Goal: Information Seeking & Learning: Find specific fact

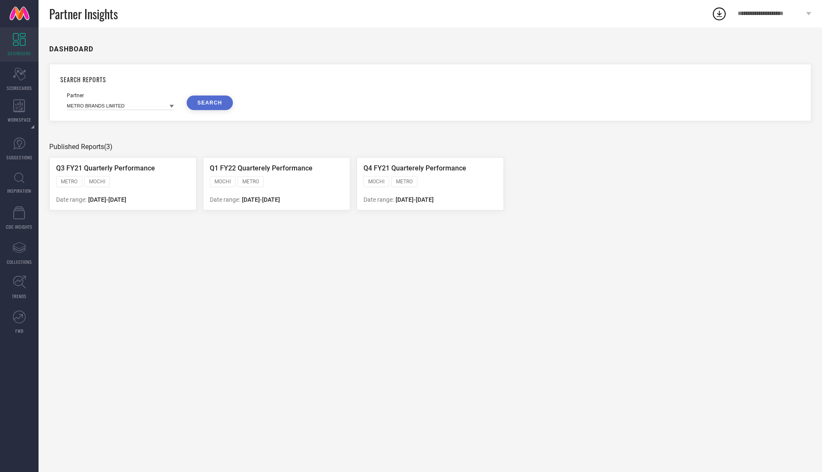
click at [135, 51] on div "DASHBOARD" at bounding box center [430, 48] width 762 height 17
click at [21, 72] on icon at bounding box center [19, 74] width 13 height 13
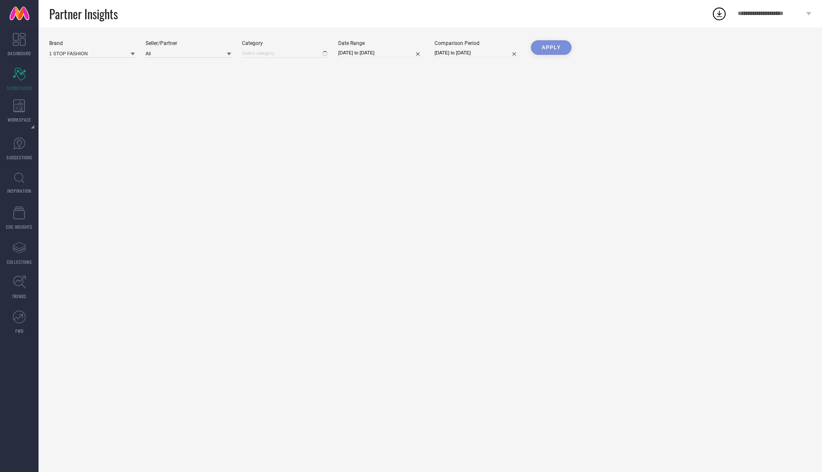
type input "All"
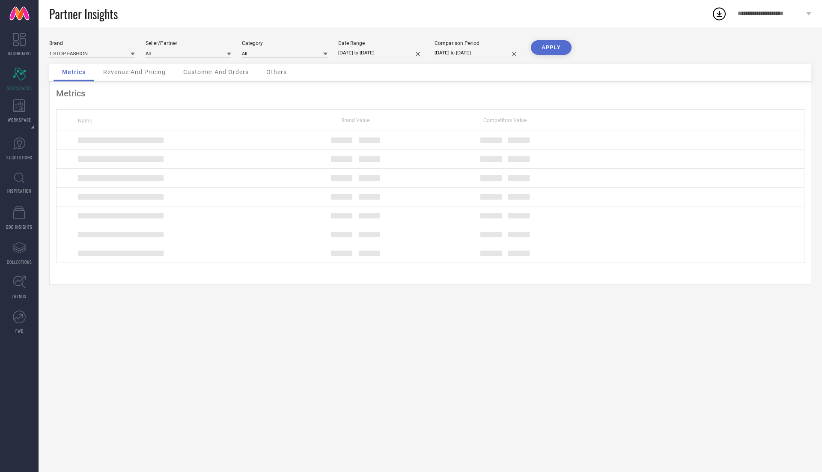
click at [14, 14] on link at bounding box center [19, 13] width 39 height 27
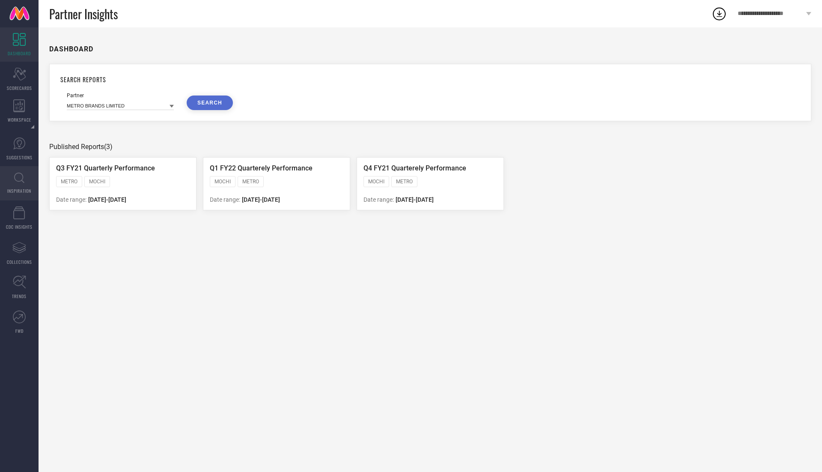
click at [18, 172] on link "INSPIRATION" at bounding box center [19, 183] width 39 height 34
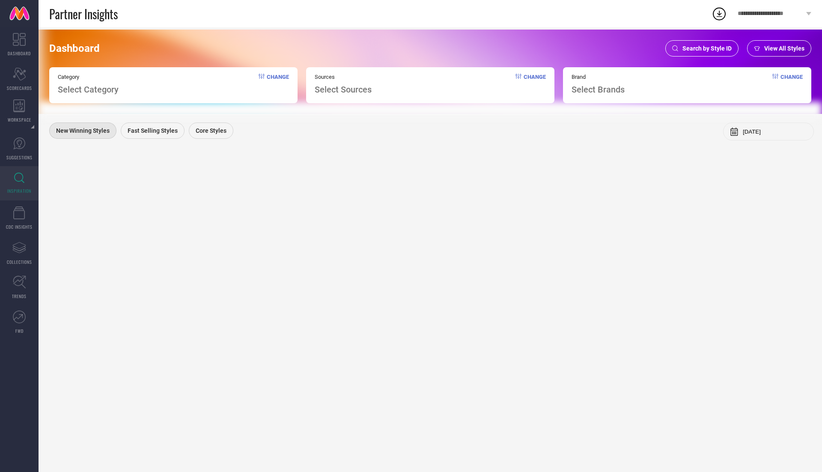
click at [708, 46] on span "Search by Style ID" at bounding box center [706, 48] width 49 height 7
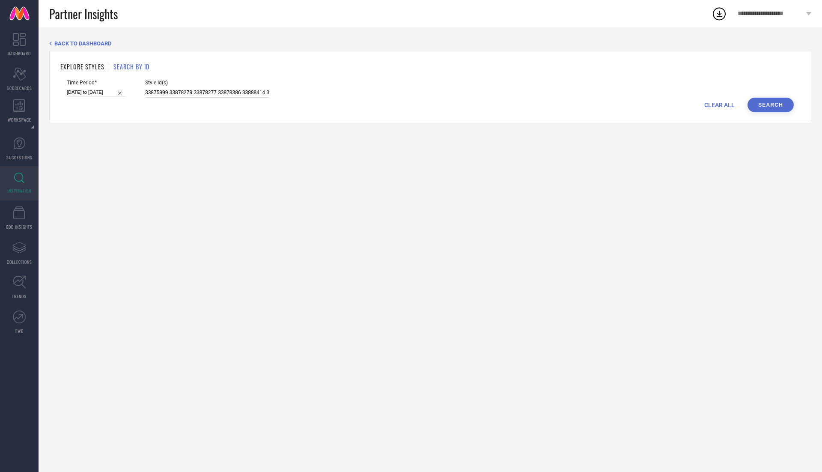
click at [145, 93] on input "33875999 33878279 33878277 33878386 33888414 33878312 33878272 33888363 3387659…" at bounding box center [207, 93] width 124 height 10
paste input "https://mi.myntrainfo.com/Mi"
click at [187, 91] on input "https://mi.myntrainfo.com/Mi" at bounding box center [207, 93] width 124 height 10
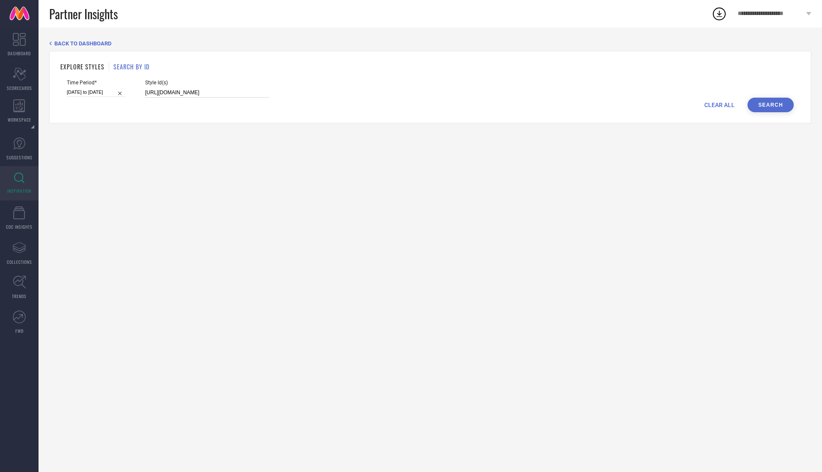
click at [187, 91] on input "https://mi.myntrainfo.com/Mi" at bounding box center [207, 93] width 124 height 10
paste input "24071358"
type input "24071358"
click at [770, 103] on button "Search" at bounding box center [770, 105] width 46 height 15
